Goal: Information Seeking & Learning: Learn about a topic

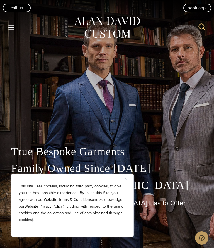
click at [126, 179] on img "Close" at bounding box center [126, 178] width 3 height 3
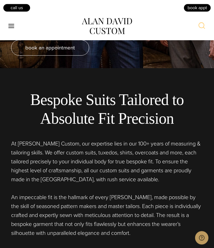
scroll to position [185, 0]
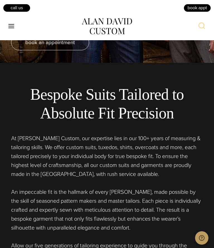
click at [11, 25] on icon "Toggle Menu" at bounding box center [11, 26] width 7 height 7
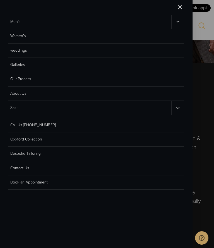
click at [15, 26] on link "Men’s" at bounding box center [89, 22] width 163 height 14
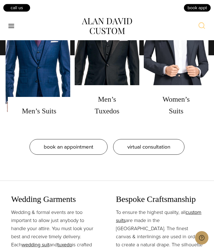
scroll to position [482, 0]
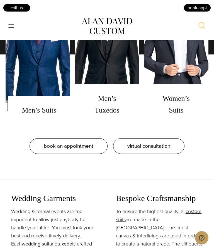
click at [39, 125] on link "men's suits" at bounding box center [38, 55] width 65 height 140
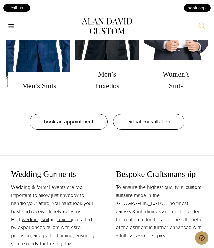
scroll to position [505, 0]
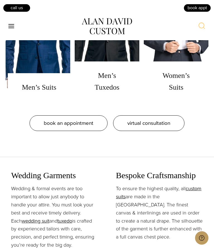
click at [13, 24] on icon "Open menu" at bounding box center [11, 26] width 6 height 4
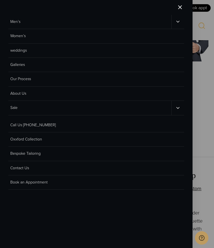
click at [13, 26] on link "Men’s" at bounding box center [89, 22] width 163 height 14
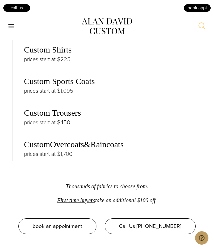
scroll to position [1263, 0]
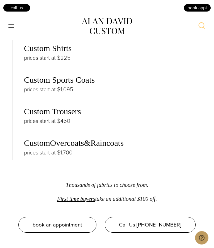
click at [37, 53] on link "Custom Shirts" at bounding box center [48, 48] width 48 height 9
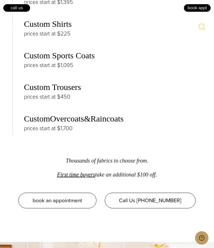
scroll to position [0, 0]
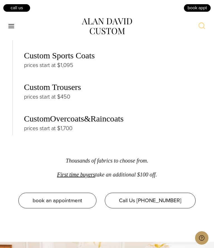
click at [166, 124] on h3 "Custom Overcoats & Raincoats" at bounding box center [113, 119] width 178 height 10
click at [102, 123] on link "Raincoats" at bounding box center [107, 118] width 33 height 9
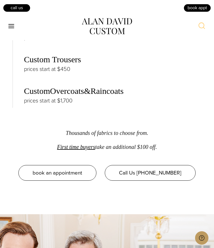
scroll to position [1312, 0]
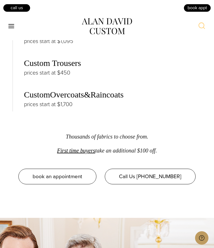
click at [42, 36] on link "Custom Sports Coats" at bounding box center [59, 31] width 71 height 9
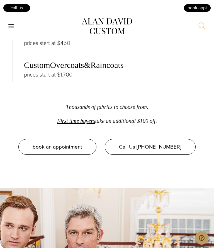
scroll to position [1332, 0]
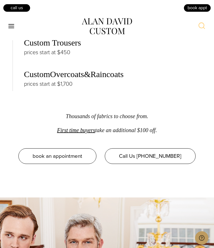
click at [36, 47] on link "Custom Trousers" at bounding box center [52, 42] width 57 height 9
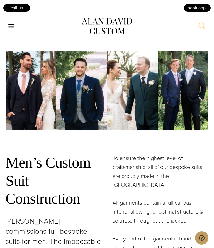
scroll to position [2098, 0]
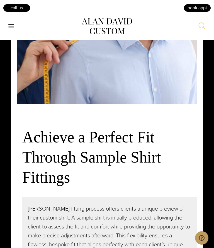
scroll to position [1346, 0]
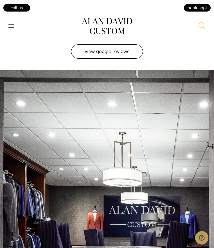
scroll to position [2788, 0]
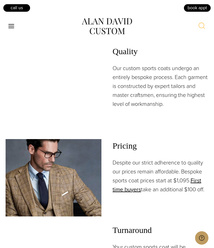
scroll to position [711, 0]
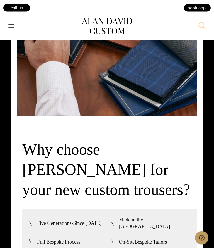
scroll to position [1332, 0]
